Goal: Information Seeking & Learning: Check status

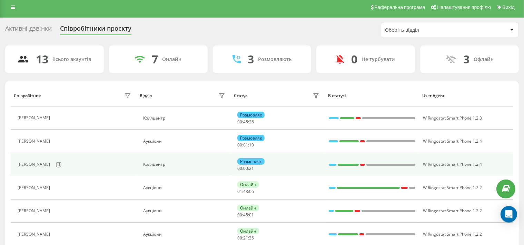
scroll to position [149, 0]
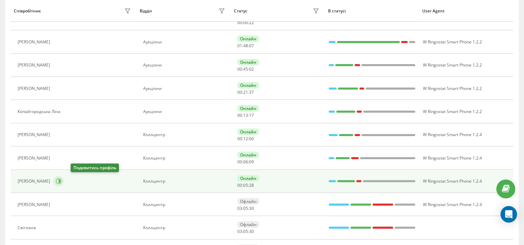
click at [61, 180] on icon at bounding box center [59, 182] width 6 height 6
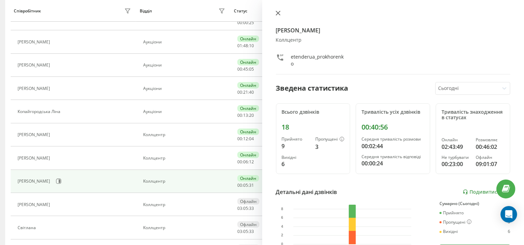
click at [278, 14] on icon at bounding box center [278, 13] width 4 height 4
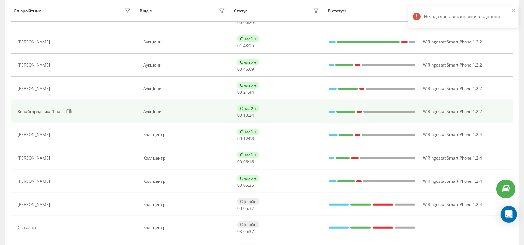
scroll to position [24, 0]
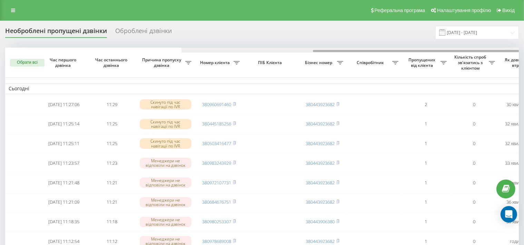
scroll to position [0, 176]
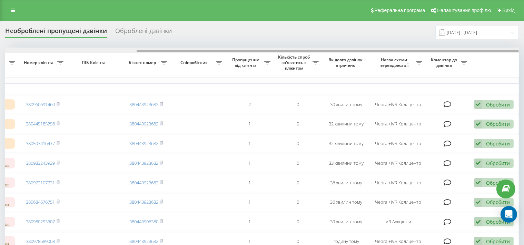
click at [316, 50] on div at bounding box center [328, 51] width 382 height 2
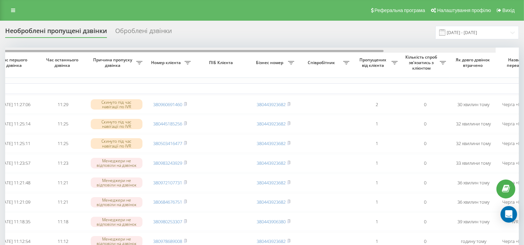
scroll to position [0, 0]
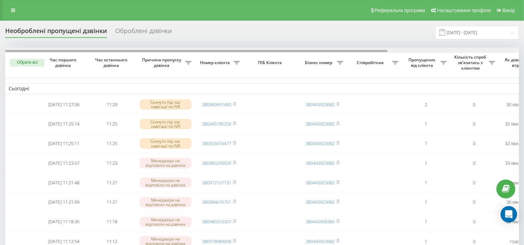
drag, startPoint x: 219, startPoint y: 51, endPoint x: 38, endPoint y: 54, distance: 181.3
click at [38, 54] on div "Обрати всі Час першого дзвінка Час останнього дзвінка Причина пропуску дзвінка …" at bounding box center [262, 174] width 514 height 253
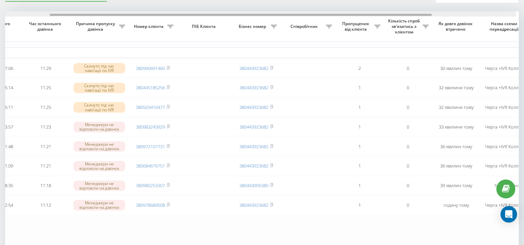
scroll to position [0, 67]
drag, startPoint x: 210, startPoint y: 15, endPoint x: 254, endPoint y: 18, distance: 43.9
click at [254, 18] on div "Обрати всі Час першого дзвінка Час останнього дзвінка Причина пропуску дзвінка …" at bounding box center [262, 137] width 514 height 253
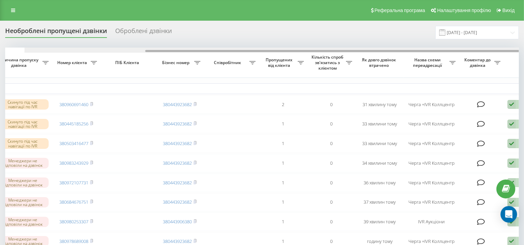
scroll to position [0, 176]
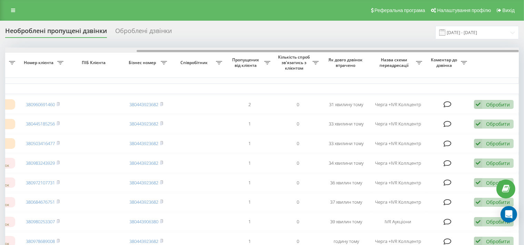
drag, startPoint x: 207, startPoint y: 52, endPoint x: 338, endPoint y: 49, distance: 130.9
click at [338, 49] on div at bounding box center [262, 50] width 514 height 5
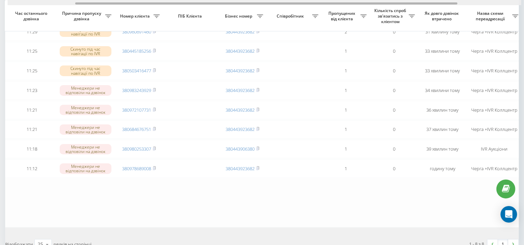
scroll to position [0, 77]
drag, startPoint x: 217, startPoint y: 3, endPoint x: 143, endPoint y: 5, distance: 73.9
click at [143, 5] on div "Обрати всі Час першого дзвінка Час останнього дзвінка Причина пропуску дзвінка …" at bounding box center [262, 101] width 514 height 253
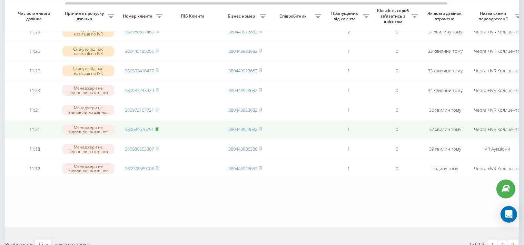
click at [157, 131] on rect at bounding box center [157, 129] width 2 height 3
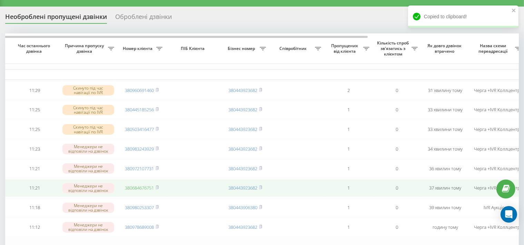
scroll to position [0, 0]
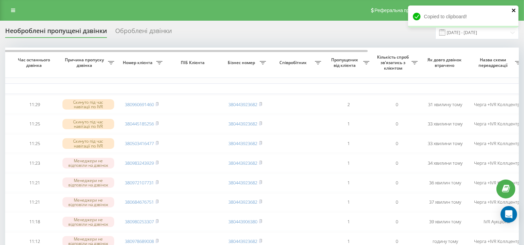
click at [514, 10] on icon "close" at bounding box center [513, 10] width 3 height 3
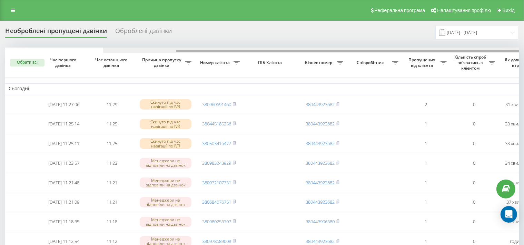
drag, startPoint x: 263, startPoint y: 52, endPoint x: 18, endPoint y: 46, distance: 244.8
click at [18, 46] on div "Необроблені пропущені дзвінки Оброблені дзвінки 22.08.2025 - 22.08.2025 Обрати …" at bounding box center [262, 177] width 514 height 302
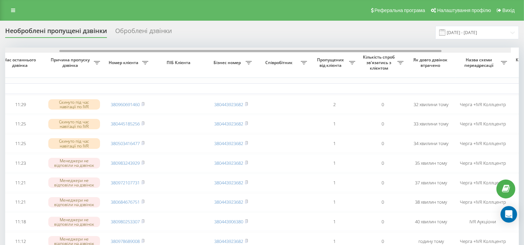
scroll to position [0, 118]
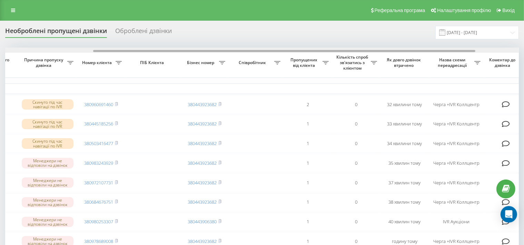
drag, startPoint x: 190, startPoint y: 51, endPoint x: 277, endPoint y: 52, distance: 87.0
click at [277, 52] on div at bounding box center [262, 50] width 514 height 5
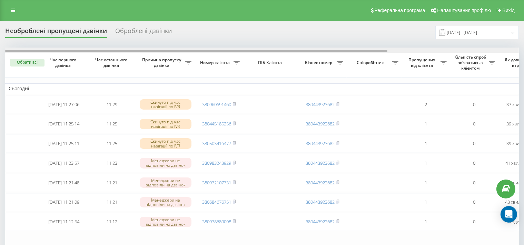
drag, startPoint x: 224, startPoint y: 51, endPoint x: 163, endPoint y: 50, distance: 61.4
click at [163, 50] on div at bounding box center [196, 51] width 382 height 2
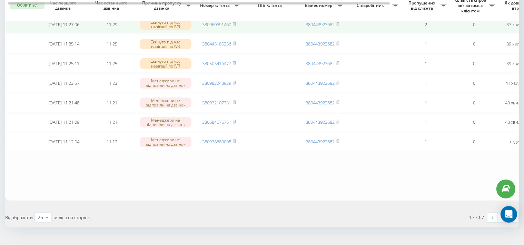
scroll to position [66, 0]
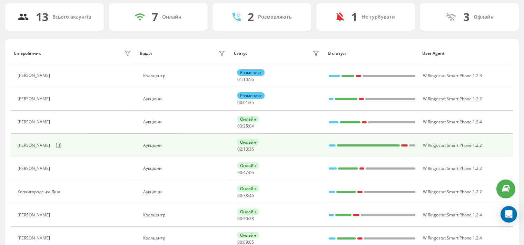
scroll to position [146, 0]
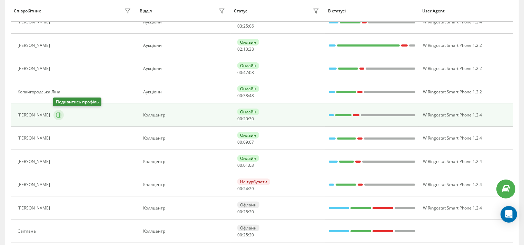
click at [59, 114] on icon at bounding box center [60, 115] width 2 height 3
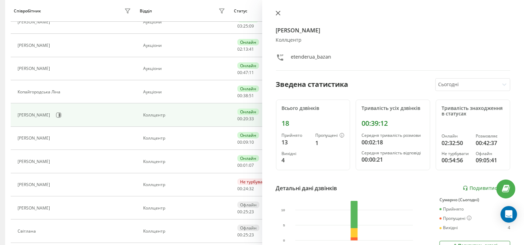
click at [276, 12] on icon at bounding box center [278, 13] width 4 height 4
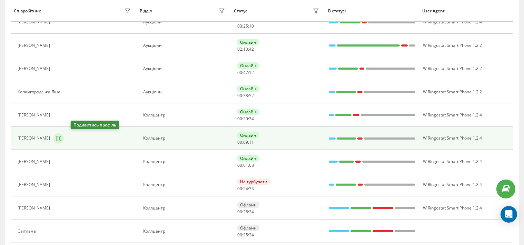
click at [61, 137] on icon at bounding box center [59, 139] width 6 height 6
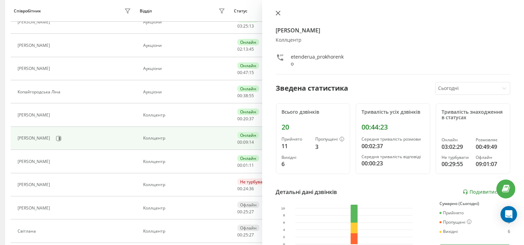
click at [277, 13] on icon at bounding box center [278, 13] width 5 height 5
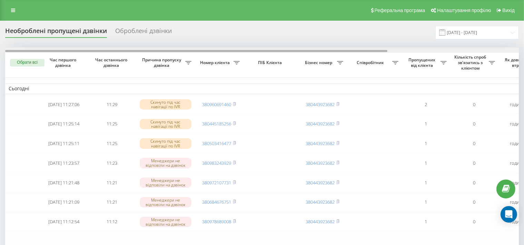
drag, startPoint x: 225, startPoint y: 52, endPoint x: 177, endPoint y: 60, distance: 49.0
click at [177, 60] on div "Обрати всі Час першого дзвінка Час останнього дзвінка Причина пропуску дзвінка …" at bounding box center [262, 164] width 514 height 233
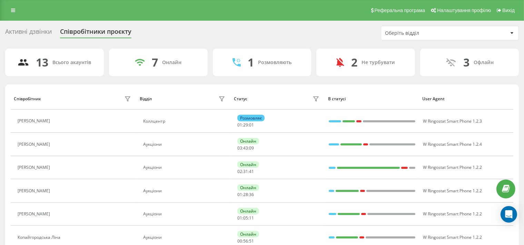
click at [326, 28] on div "Активні дзвінки Співробітники проєкту Оберіть відділ" at bounding box center [262, 33] width 514 height 14
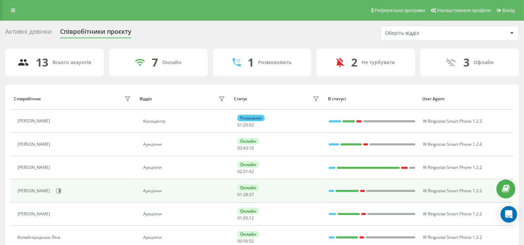
scroll to position [146, 0]
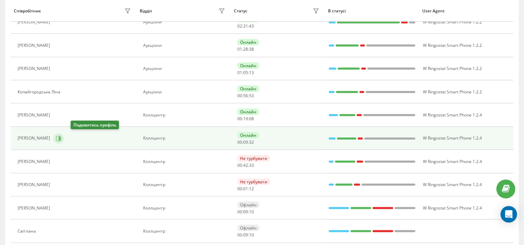
click at [60, 137] on icon at bounding box center [60, 138] width 2 height 3
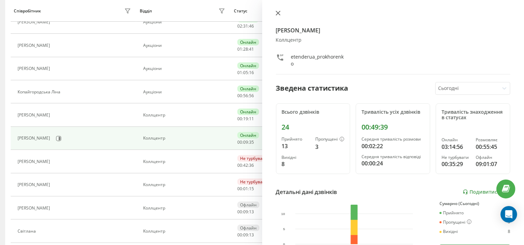
click at [277, 13] on icon at bounding box center [278, 13] width 5 height 5
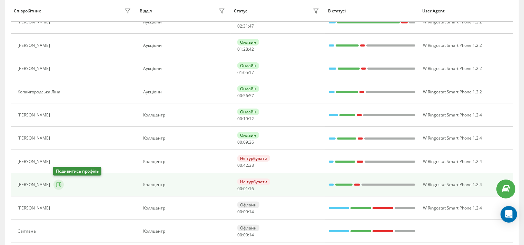
click at [60, 185] on icon at bounding box center [60, 184] width 2 height 3
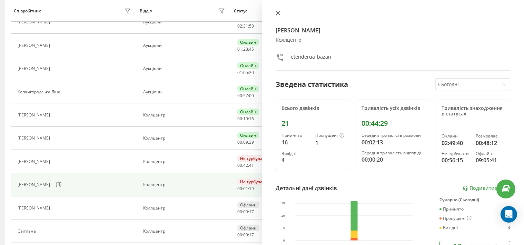
click at [279, 14] on icon at bounding box center [278, 13] width 5 height 5
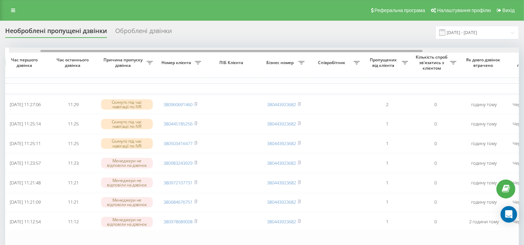
scroll to position [0, 3]
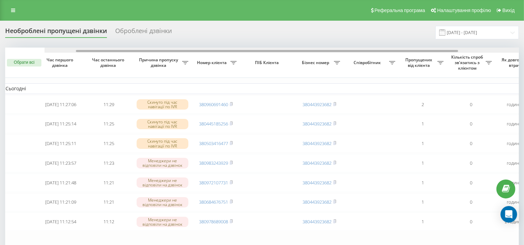
drag, startPoint x: 123, startPoint y: 50, endPoint x: 105, endPoint y: 62, distance: 21.1
click at [105, 62] on div "Обрати всі Час першого дзвінка Час останнього дзвінка Причина пропуску дзвінка …" at bounding box center [262, 164] width 514 height 233
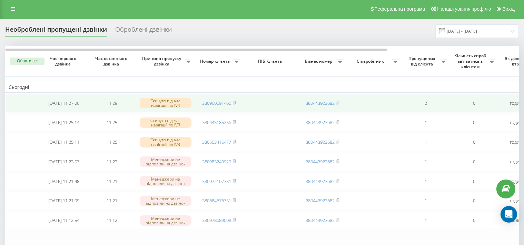
scroll to position [0, 0]
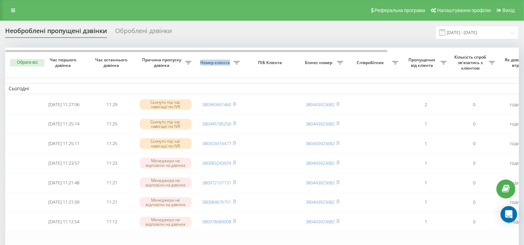
drag, startPoint x: 213, startPoint y: 50, endPoint x: 237, endPoint y: 50, distance: 23.5
click at [237, 50] on tr "Обрати всі Час першого дзвінка Час останнього дзвінка Причина пропуску дзвінка …" at bounding box center [350, 63] width 690 height 30
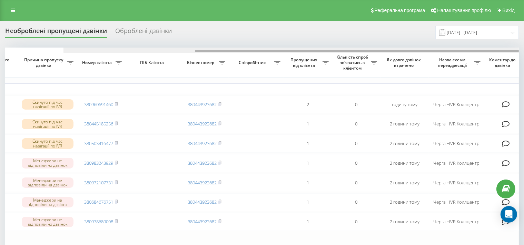
scroll to position [0, 176]
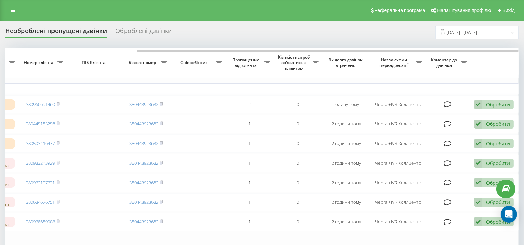
drag, startPoint x: 159, startPoint y: 50, endPoint x: 96, endPoint y: 65, distance: 64.6
click at [64, 49] on div at bounding box center [262, 50] width 514 height 5
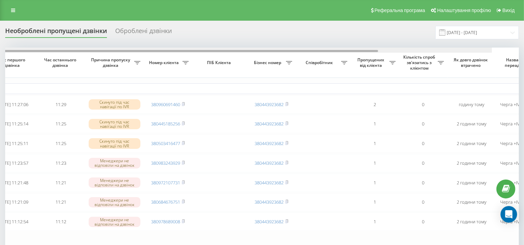
scroll to position [0, 0]
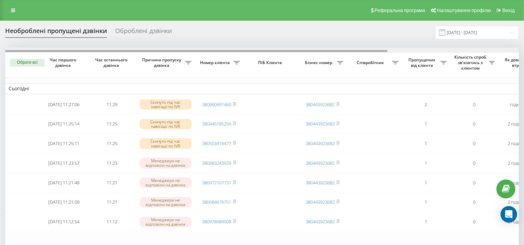
drag, startPoint x: 153, startPoint y: 52, endPoint x: 16, endPoint y: 50, distance: 137.4
click at [16, 50] on div at bounding box center [262, 50] width 514 height 5
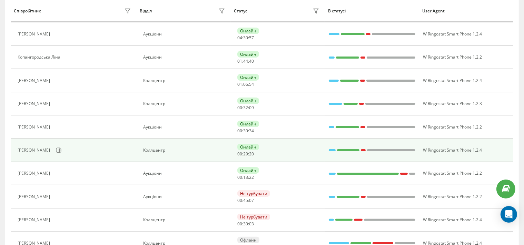
scroll to position [109, 0]
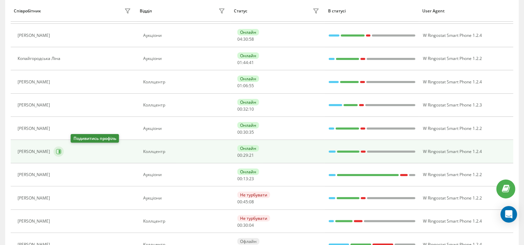
click at [60, 150] on icon at bounding box center [60, 151] width 2 height 3
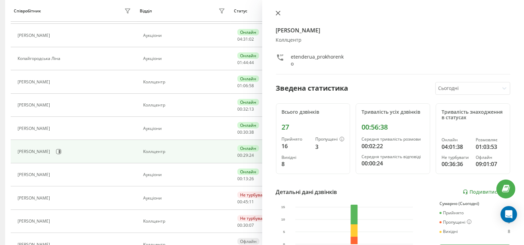
click at [280, 14] on icon at bounding box center [278, 13] width 5 height 5
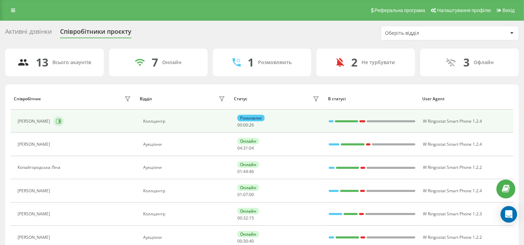
click at [61, 123] on icon at bounding box center [59, 122] width 6 height 6
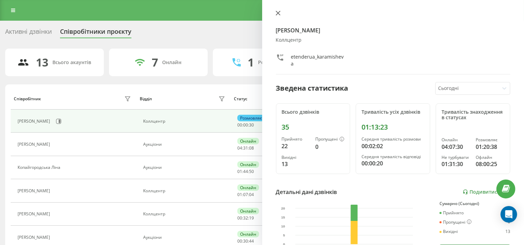
click at [276, 11] on icon at bounding box center [278, 13] width 5 height 5
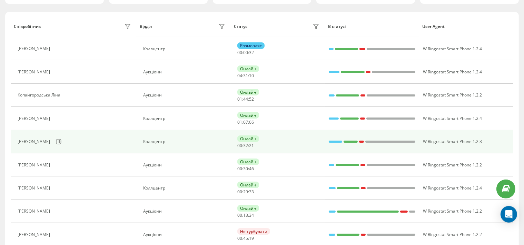
scroll to position [109, 0]
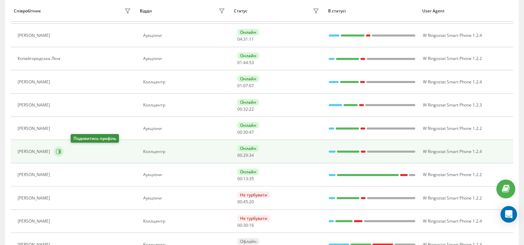
click at [61, 150] on icon at bounding box center [58, 151] width 5 height 5
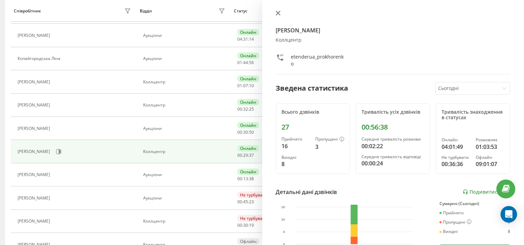
click at [277, 13] on icon at bounding box center [278, 13] width 4 height 4
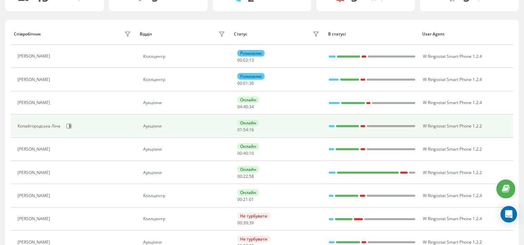
scroll to position [66, 0]
